Goal: Use online tool/utility: Utilize a website feature to perform a specific function

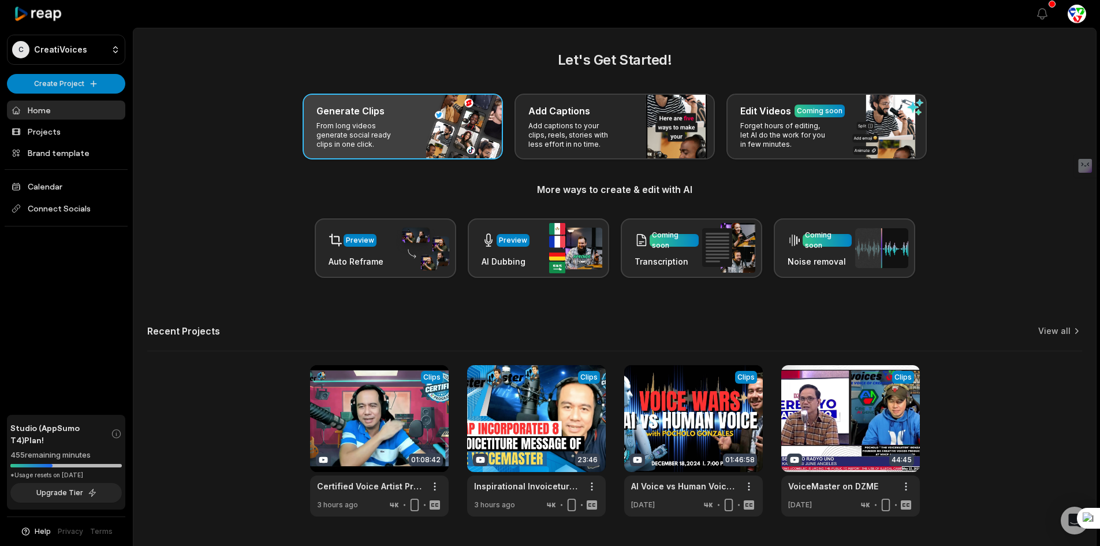
click at [416, 133] on div "Generate Clips From long videos generate social ready clips in one click." at bounding box center [403, 127] width 200 height 66
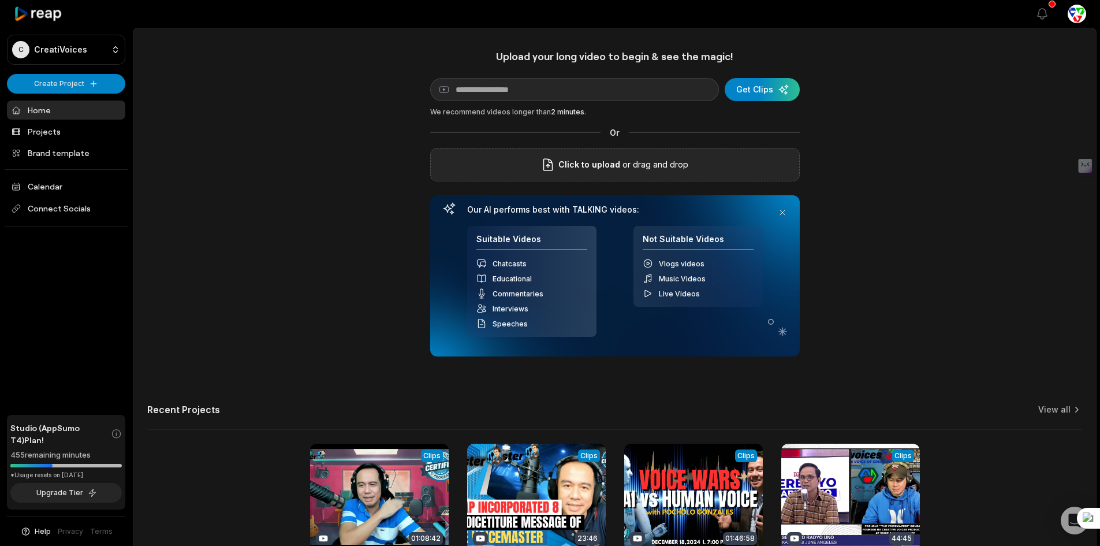
click at [617, 159] on span "Click to upload" at bounding box center [590, 165] width 62 height 14
click at [0, 0] on input "Click to upload" at bounding box center [0, 0] width 0 height 0
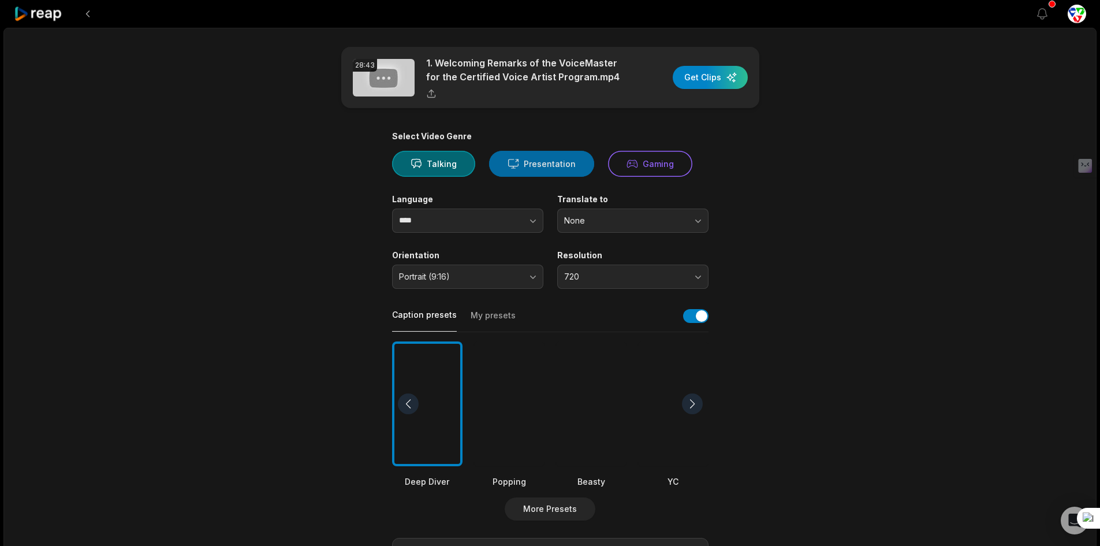
click at [551, 159] on button "Presentation" at bounding box center [541, 164] width 105 height 26
click at [616, 224] on span "None" at bounding box center [624, 220] width 121 height 10
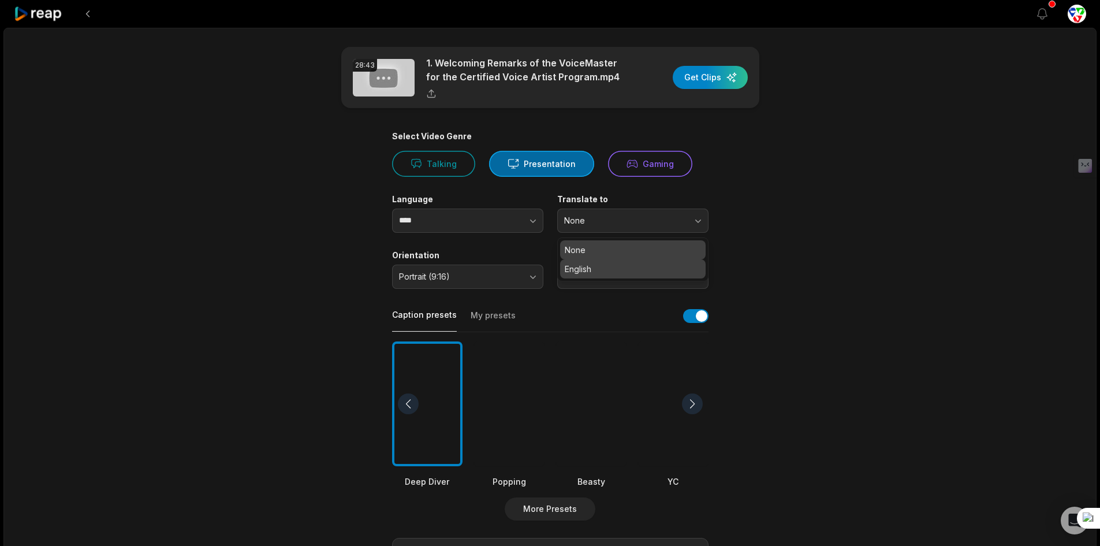
click at [616, 265] on p "English" at bounding box center [633, 269] width 136 height 12
click at [603, 275] on span "720" at bounding box center [624, 277] width 121 height 10
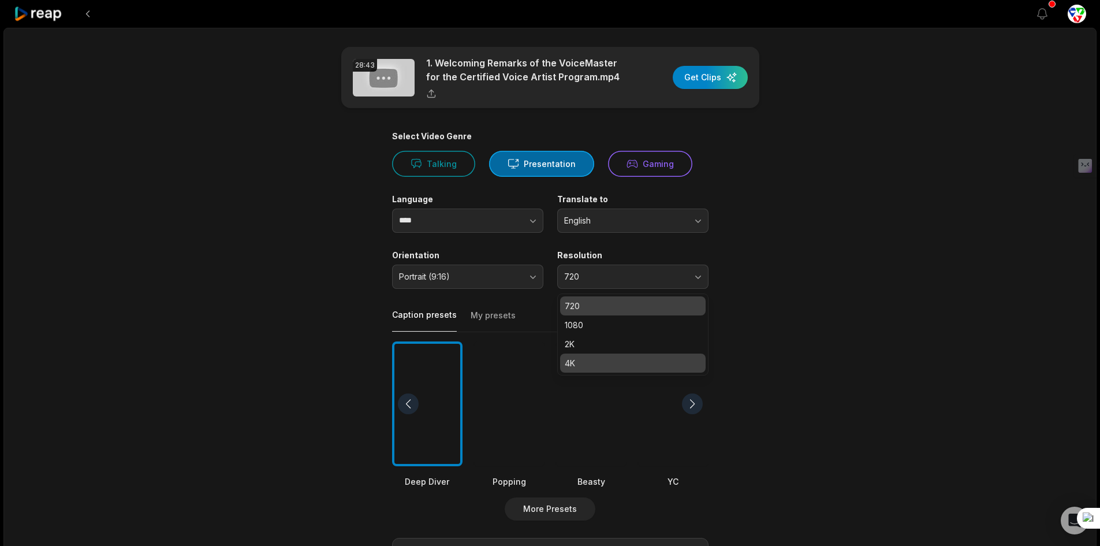
click at [581, 360] on p "4K" at bounding box center [633, 363] width 136 height 12
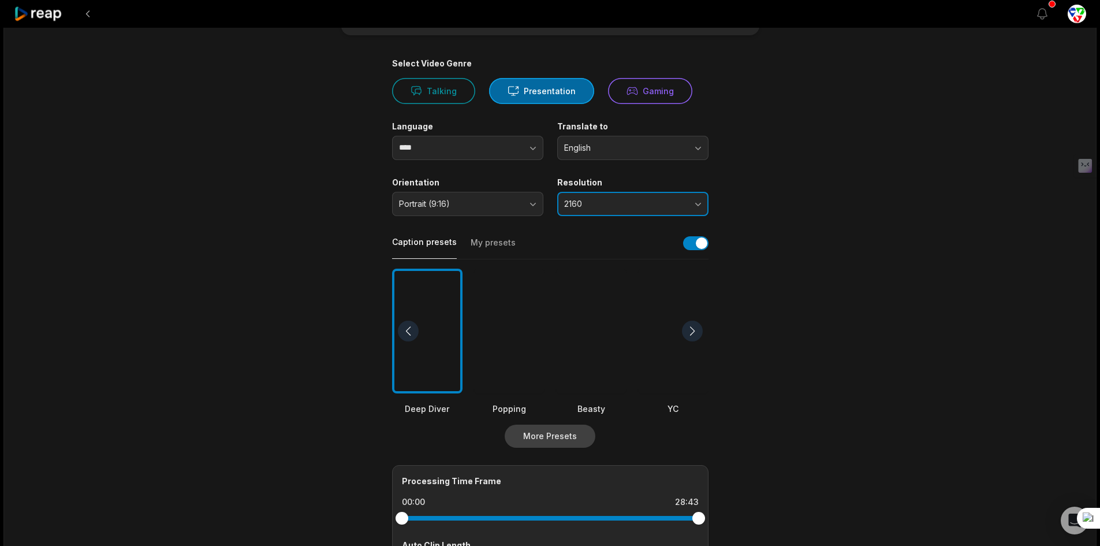
scroll to position [173, 0]
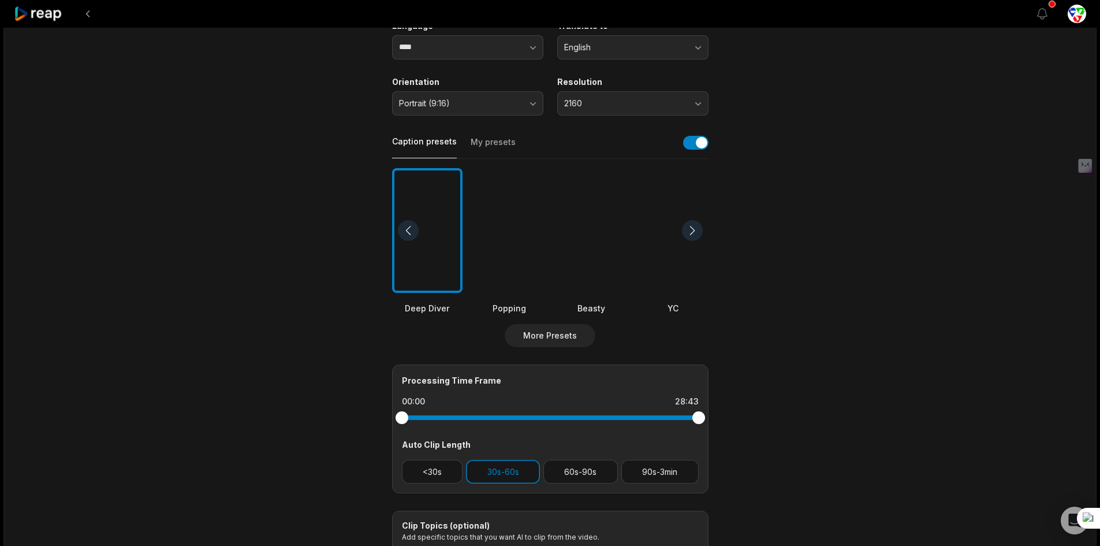
click at [512, 228] on div at bounding box center [509, 230] width 70 height 125
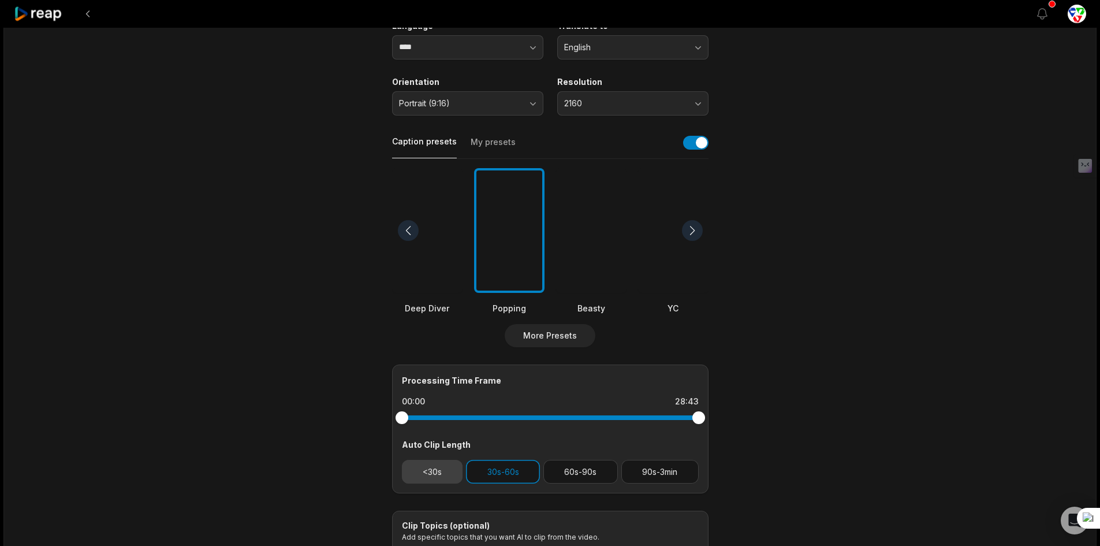
click at [411, 468] on button "<30s" at bounding box center [432, 472] width 61 height 24
click at [587, 475] on button "60s-90s" at bounding box center [581, 472] width 75 height 24
click at [651, 465] on button "90s-3min" at bounding box center [660, 472] width 77 height 24
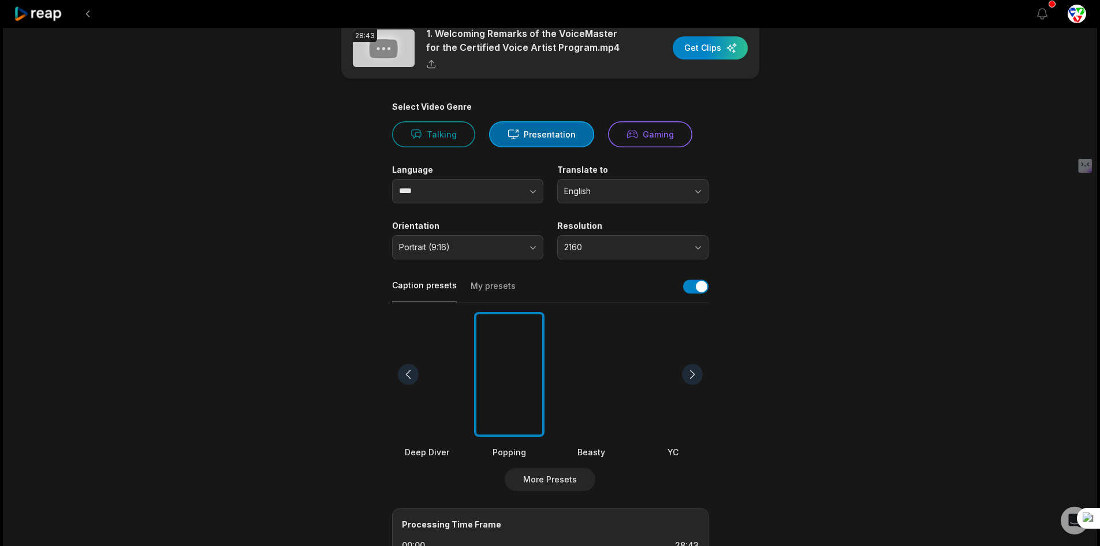
scroll to position [0, 0]
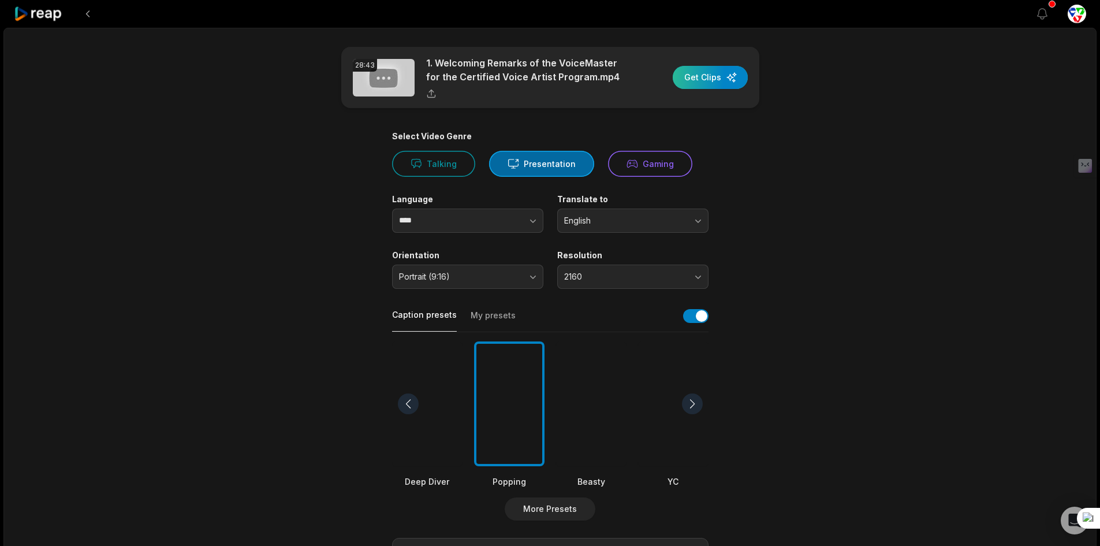
click at [689, 81] on div "button" at bounding box center [710, 77] width 75 height 23
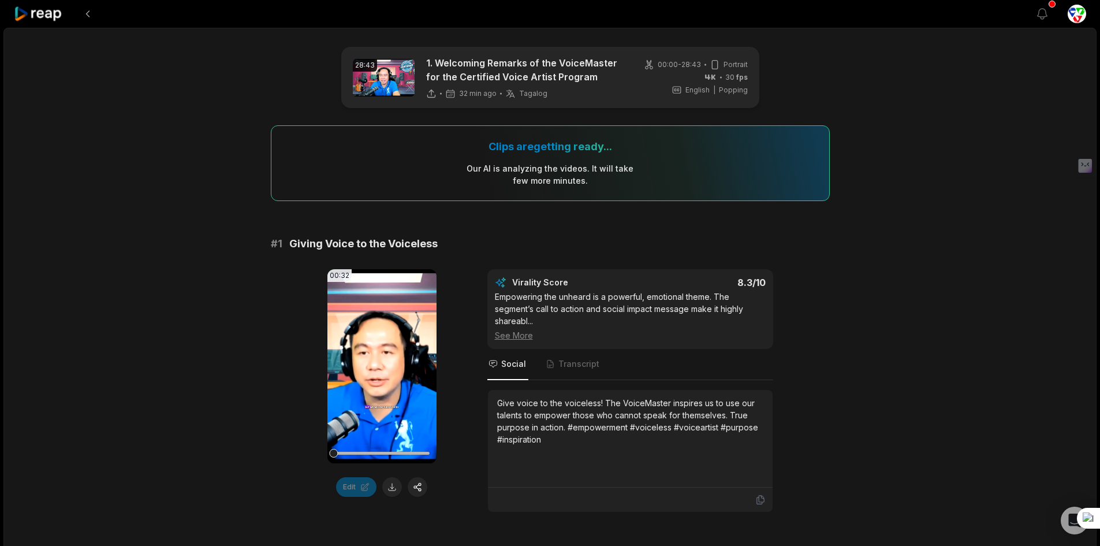
click at [43, 18] on icon at bounding box center [38, 14] width 49 height 16
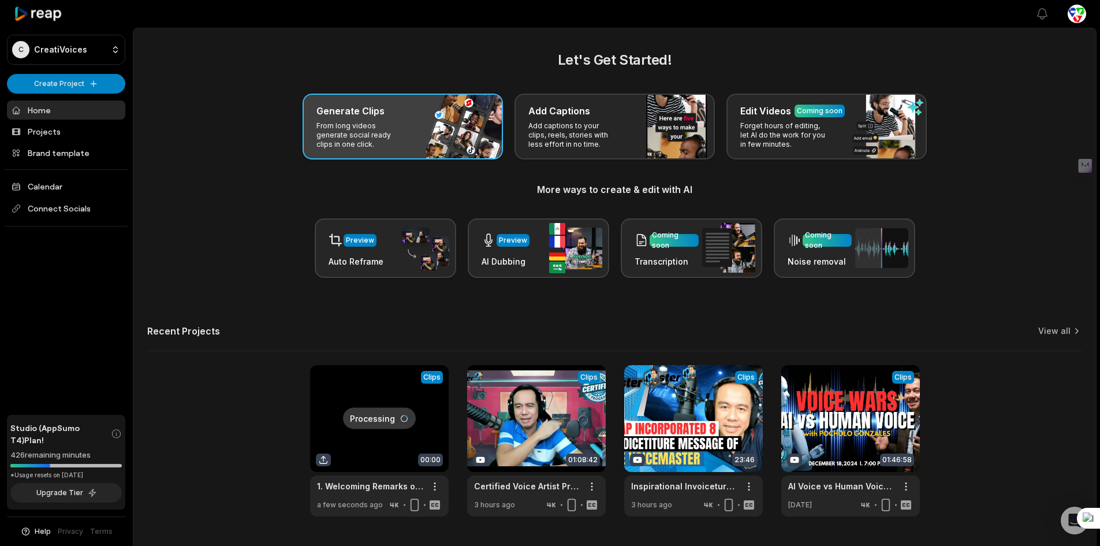
click at [396, 130] on p "From long videos generate social ready clips in one click." at bounding box center [362, 135] width 90 height 28
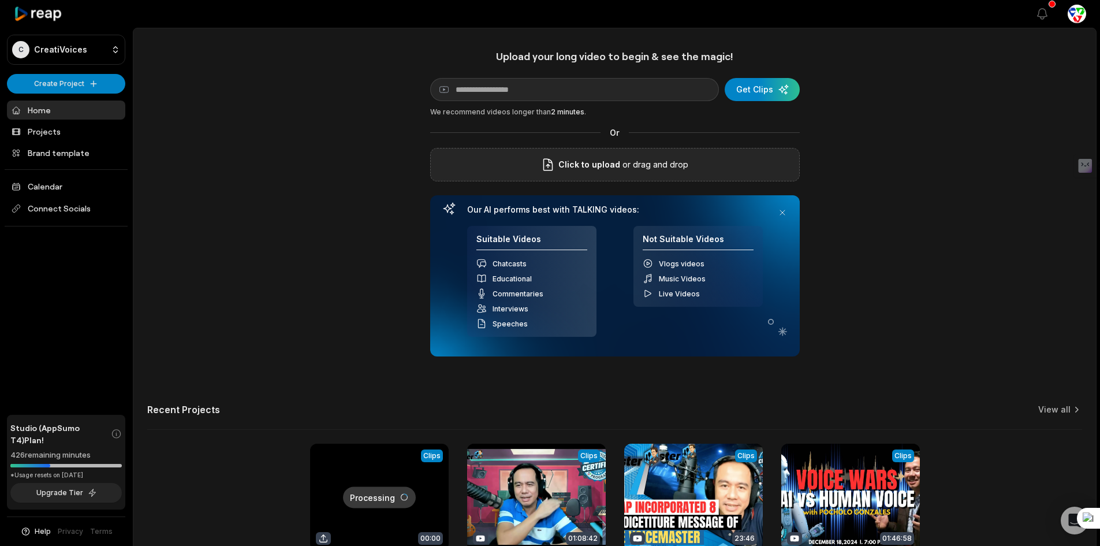
click at [590, 171] on span "Click to upload" at bounding box center [590, 165] width 62 height 14
click at [0, 0] on input "Click to upload" at bounding box center [0, 0] width 0 height 0
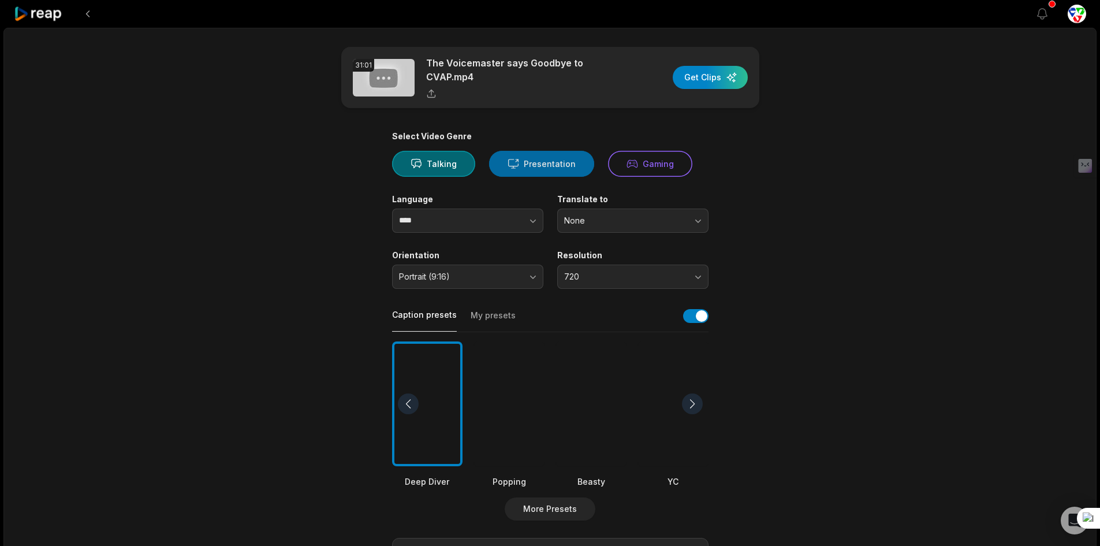
click at [552, 162] on button "Presentation" at bounding box center [541, 164] width 105 height 26
click at [575, 222] on span "None" at bounding box center [624, 220] width 121 height 10
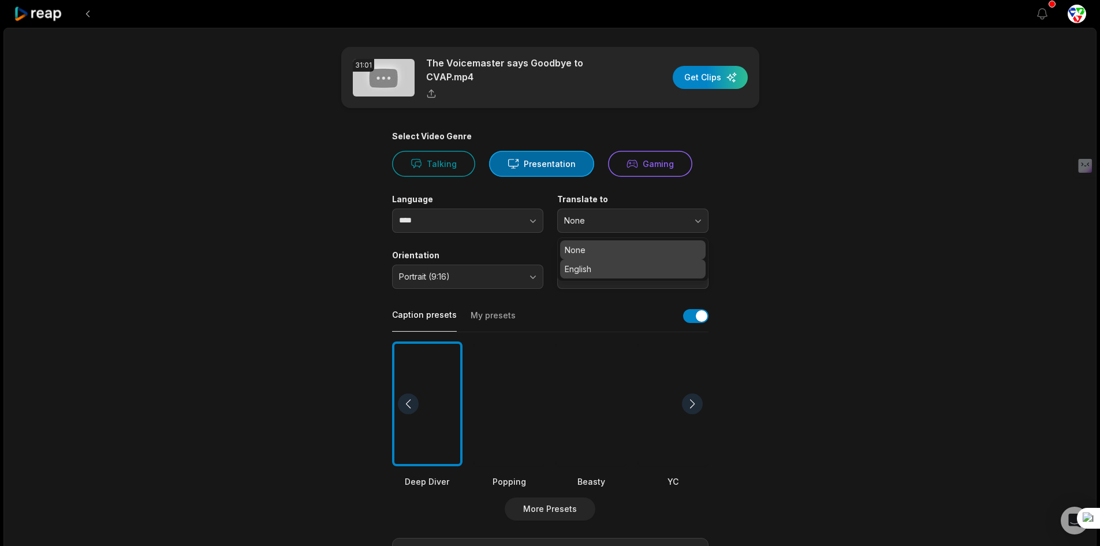
click at [582, 275] on div "English" at bounding box center [633, 268] width 146 height 19
click at [583, 274] on span "720" at bounding box center [624, 277] width 121 height 10
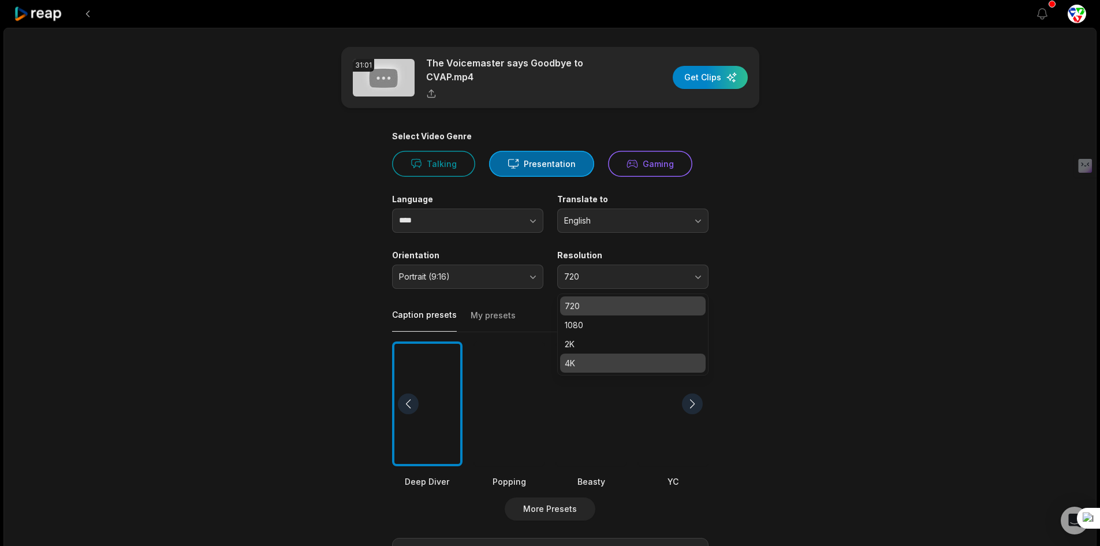
click at [575, 359] on p "4K" at bounding box center [633, 363] width 136 height 12
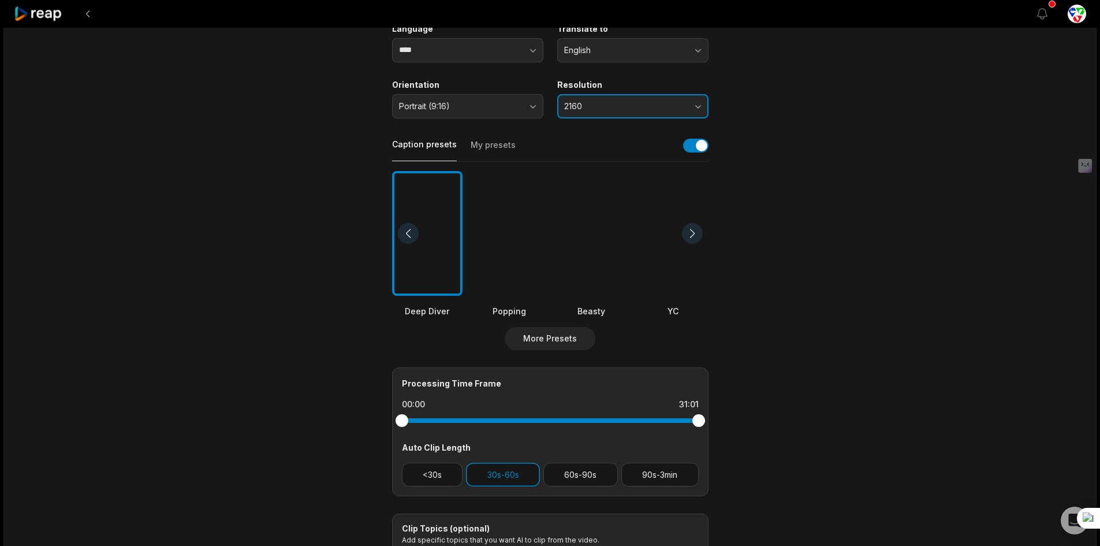
scroll to position [173, 0]
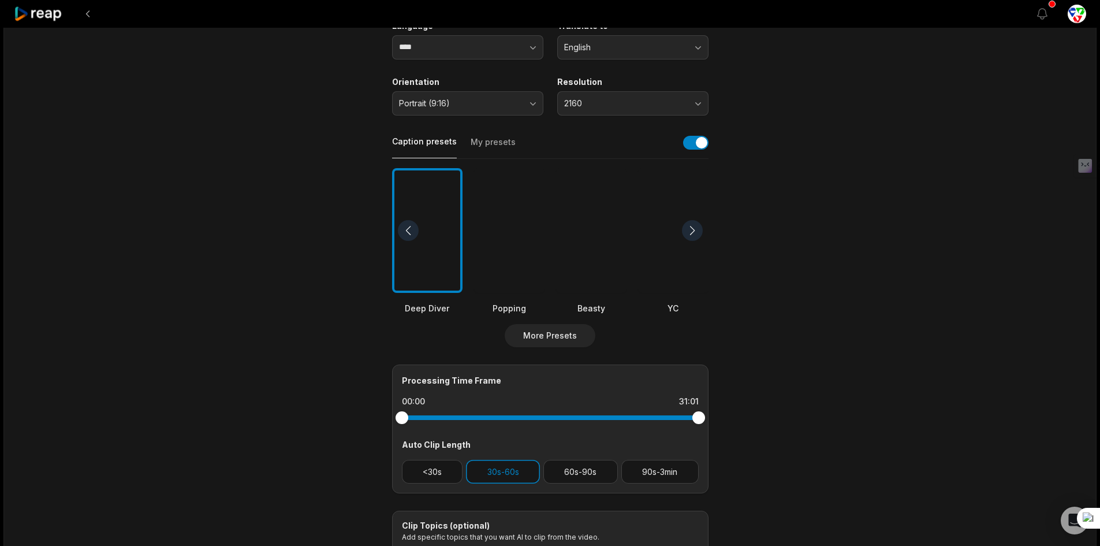
click at [516, 268] on div at bounding box center [509, 230] width 70 height 125
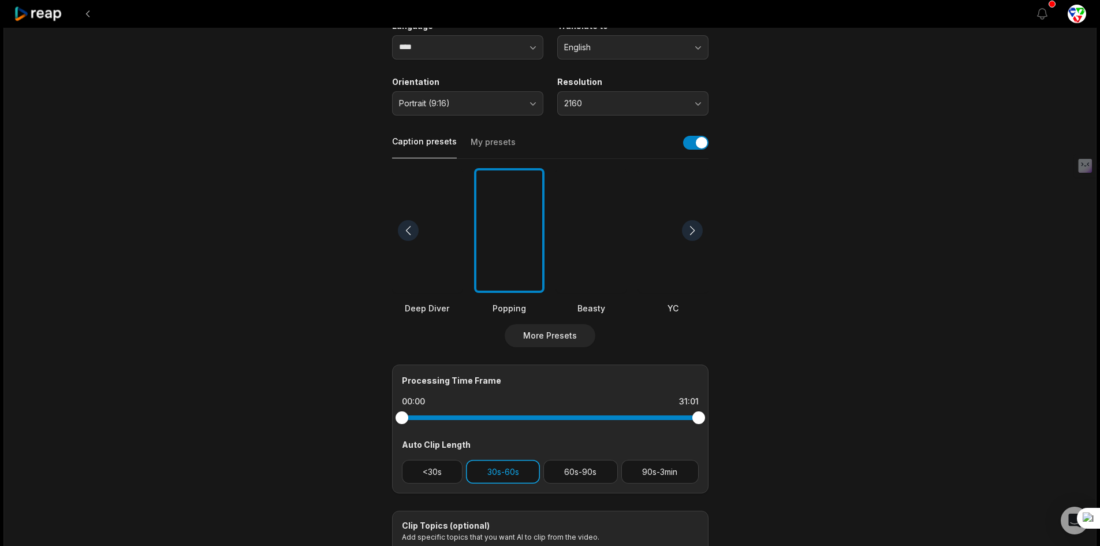
drag, startPoint x: 453, startPoint y: 464, endPoint x: 467, endPoint y: 464, distance: 14.5
click at [453, 464] on button "<30s" at bounding box center [432, 472] width 61 height 24
click at [563, 463] on button "60s-90s" at bounding box center [581, 472] width 75 height 24
click at [643, 472] on button "90s-3min" at bounding box center [660, 472] width 77 height 24
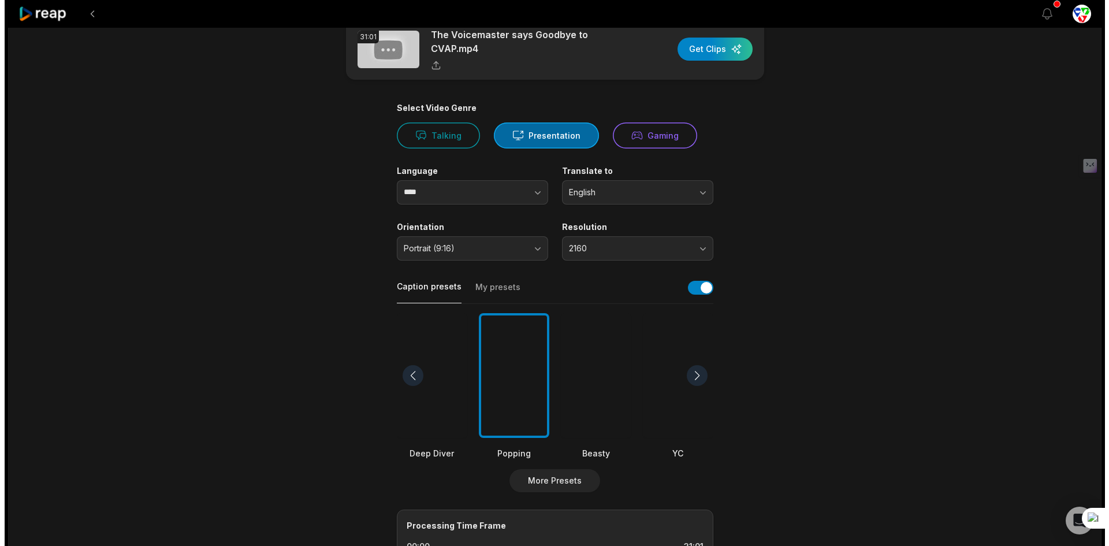
scroll to position [0, 0]
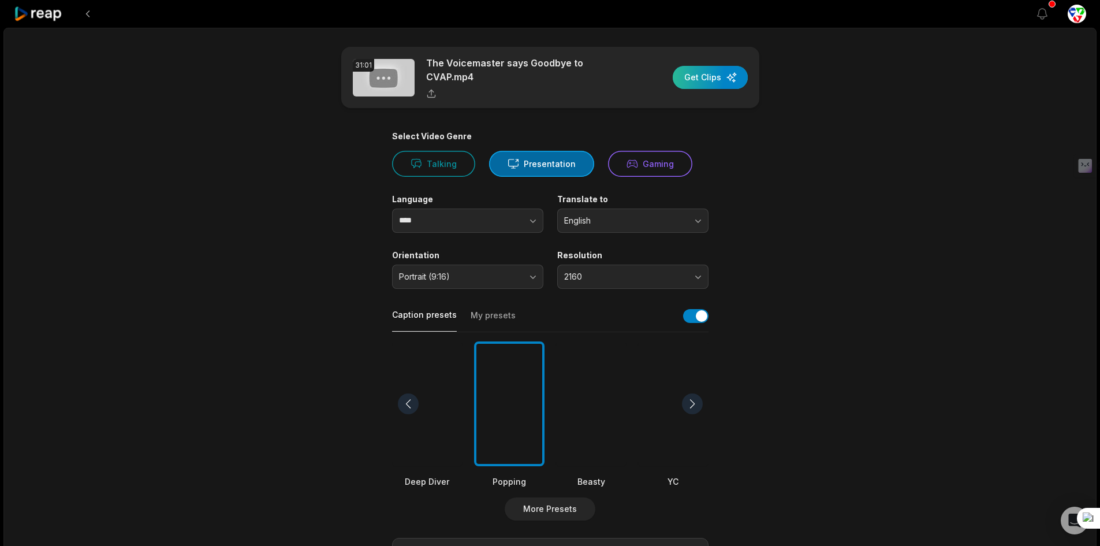
click at [702, 77] on div "button" at bounding box center [710, 77] width 75 height 23
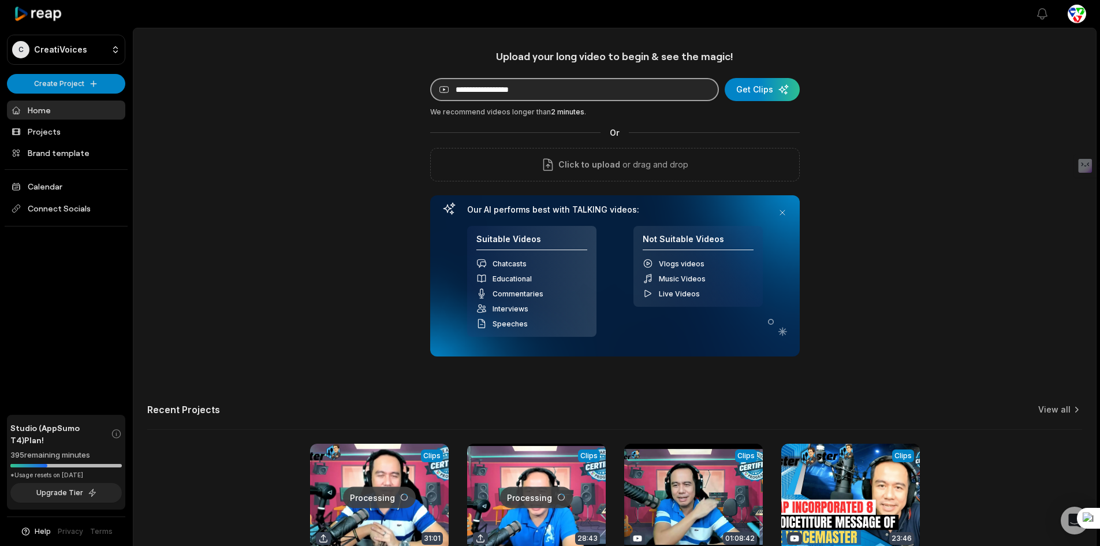
click at [506, 99] on input at bounding box center [574, 89] width 289 height 23
paste input "**********"
type input "**********"
click at [768, 90] on div "submit" at bounding box center [764, 89] width 75 height 23
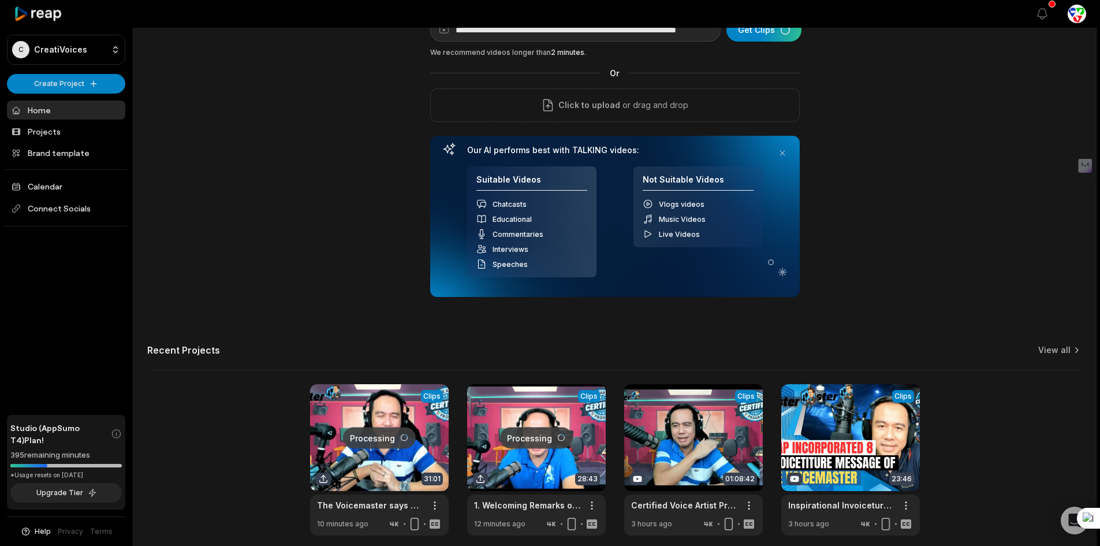
scroll to position [109, 0]
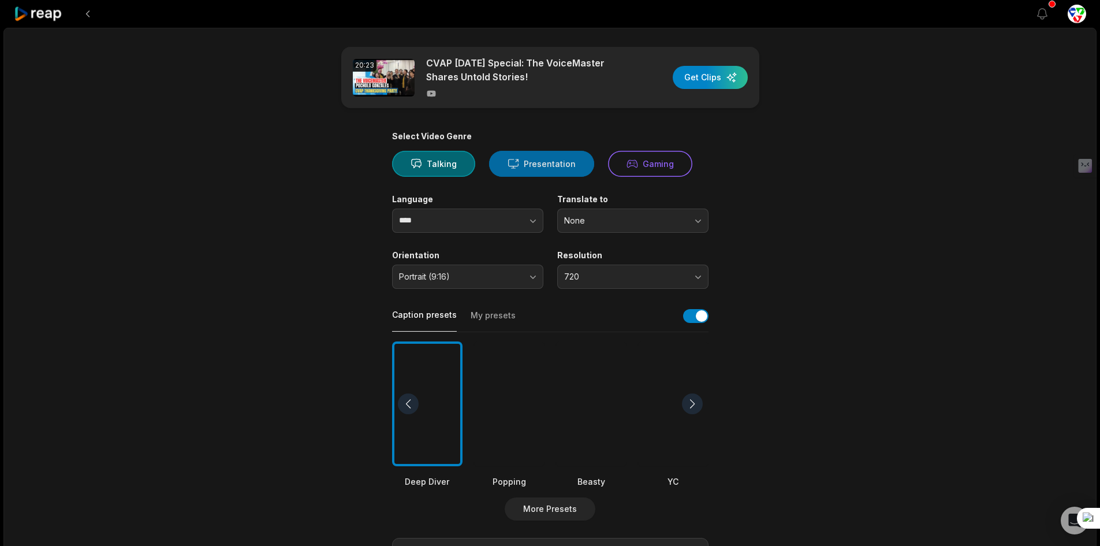
click at [540, 171] on button "Presentation" at bounding box center [541, 164] width 105 height 26
click at [619, 220] on span "None" at bounding box center [624, 220] width 121 height 10
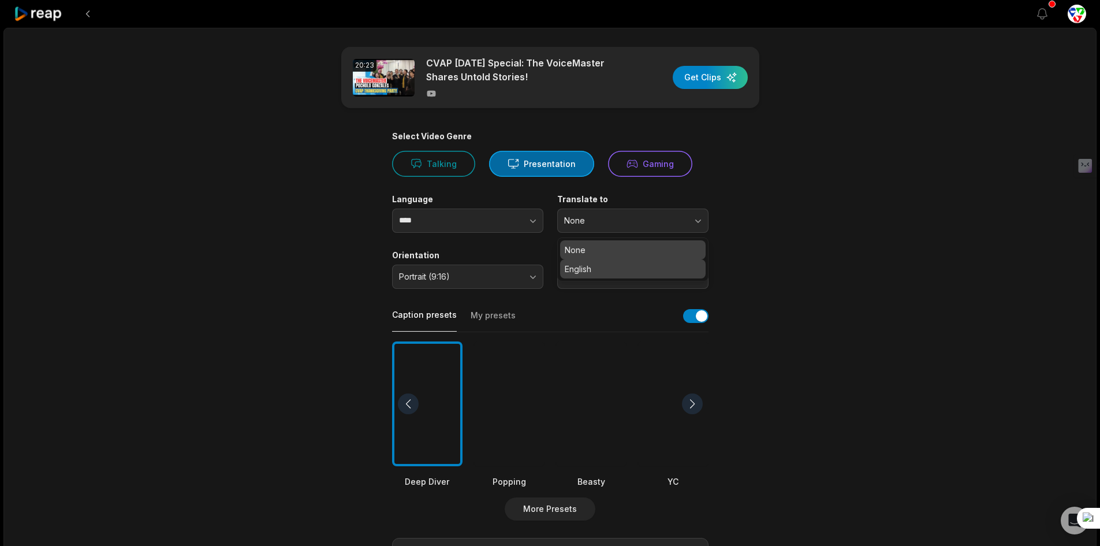
click at [608, 273] on p "English" at bounding box center [633, 269] width 136 height 12
click at [608, 273] on span "720" at bounding box center [624, 277] width 121 height 10
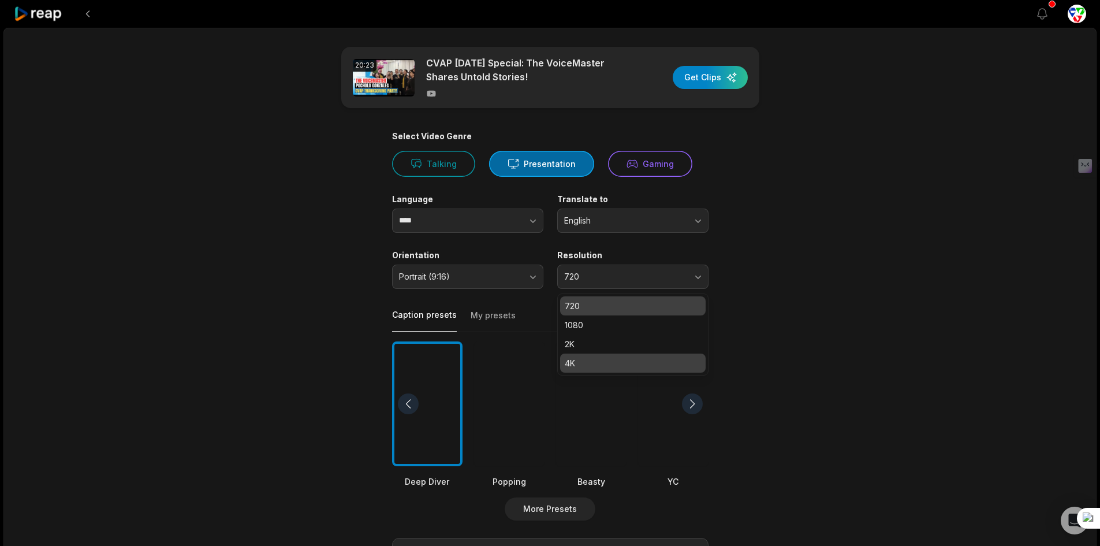
click at [575, 362] on p "4K" at bounding box center [633, 363] width 136 height 12
click at [511, 385] on div at bounding box center [509, 403] width 70 height 125
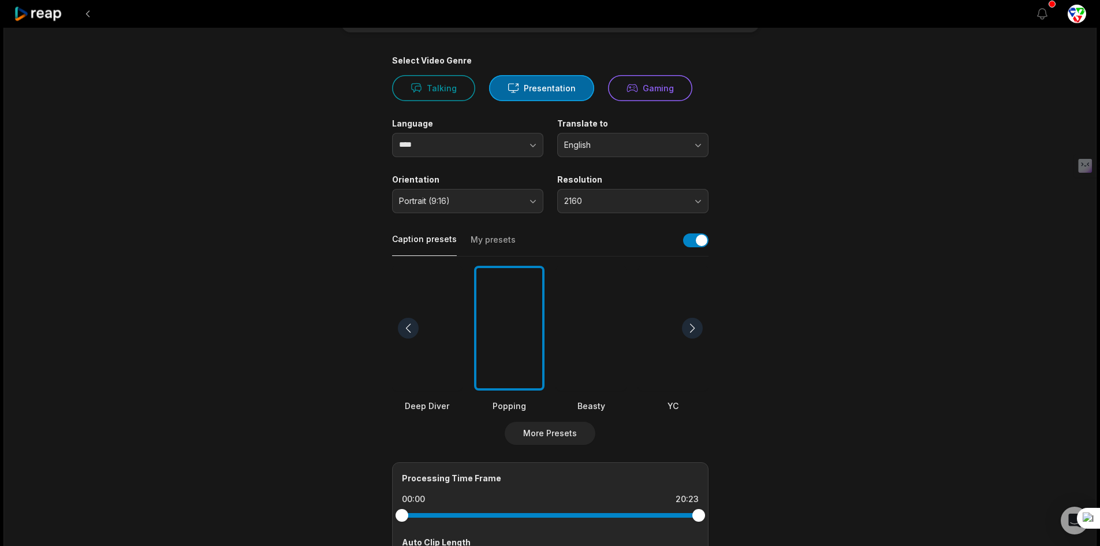
scroll to position [173, 0]
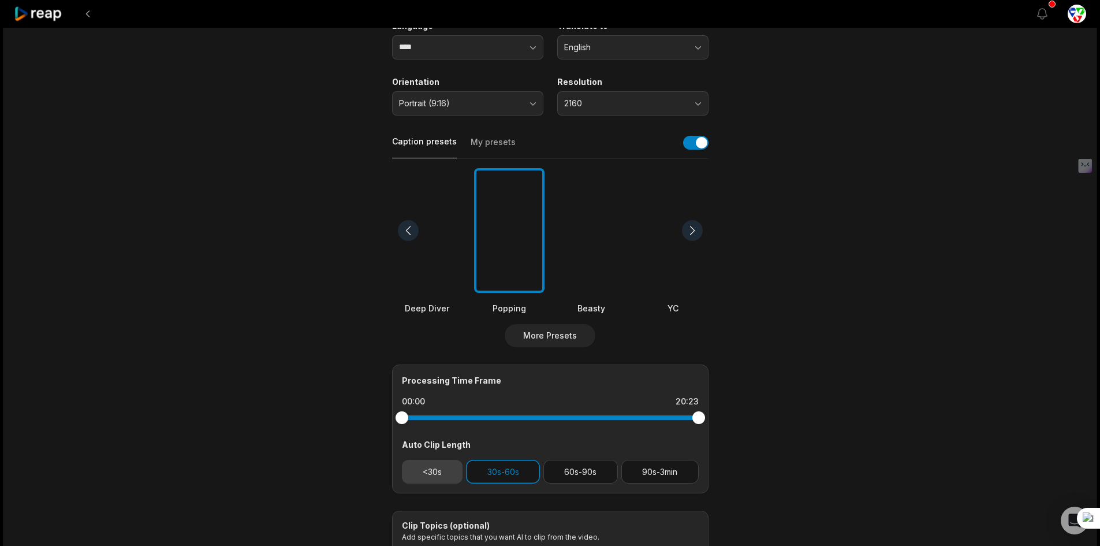
drag, startPoint x: 433, startPoint y: 475, endPoint x: 453, endPoint y: 473, distance: 20.4
click at [433, 475] on button "<30s" at bounding box center [432, 472] width 61 height 24
drag, startPoint x: 557, startPoint y: 469, endPoint x: 627, endPoint y: 466, distance: 69.9
click at [557, 469] on button "60s-90s" at bounding box center [581, 472] width 75 height 24
click at [634, 466] on button "90s-3min" at bounding box center [660, 472] width 77 height 24
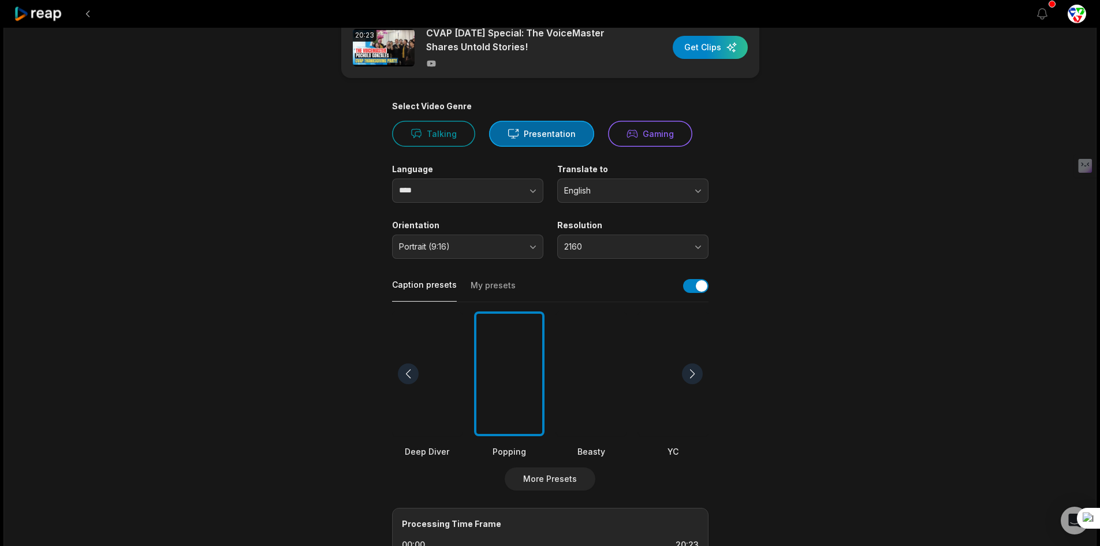
scroll to position [0, 0]
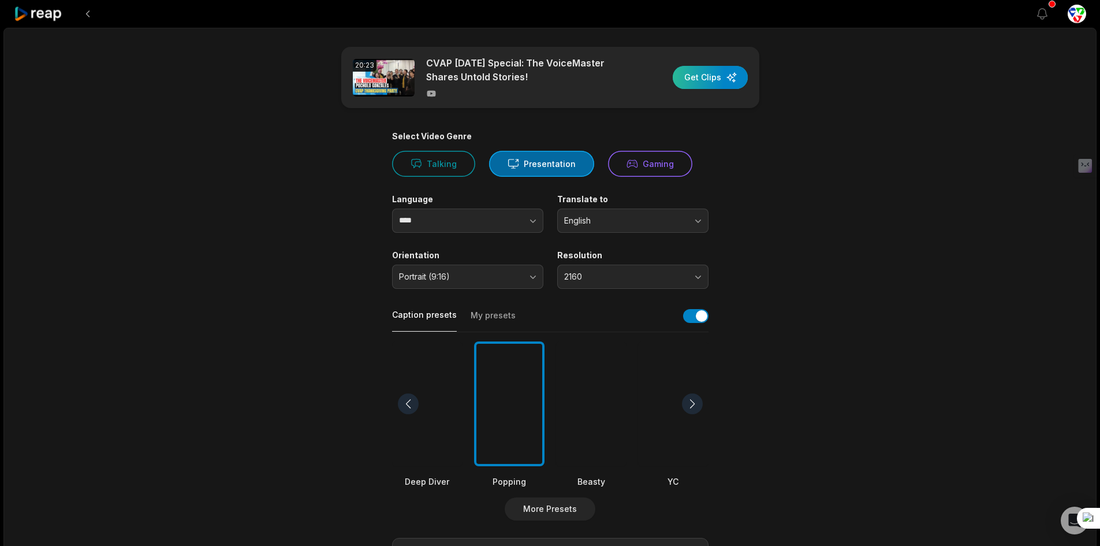
click at [707, 86] on div "button" at bounding box center [710, 77] width 75 height 23
